Goal: Information Seeking & Learning: Learn about a topic

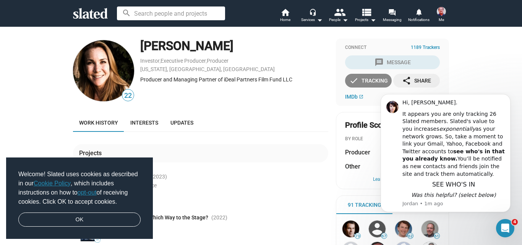
click at [377, 80] on div "check Tracking" at bounding box center [368, 81] width 39 height 14
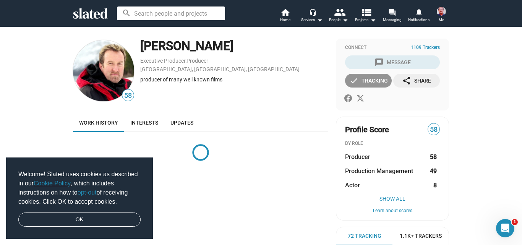
click at [370, 77] on div "check Tracking" at bounding box center [368, 81] width 39 height 14
